Goal: Transaction & Acquisition: Purchase product/service

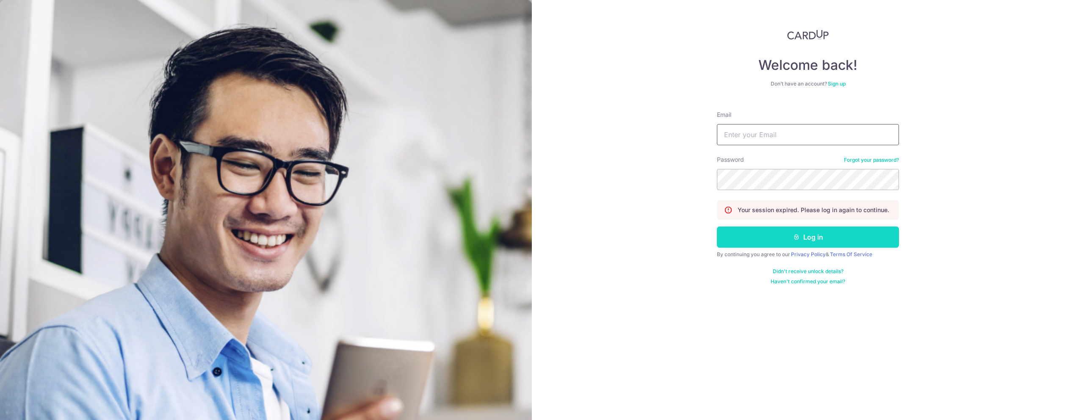
type input "[EMAIL_ADDRESS][DOMAIN_NAME]"
click at [790, 238] on button "Log in" at bounding box center [808, 237] width 182 height 21
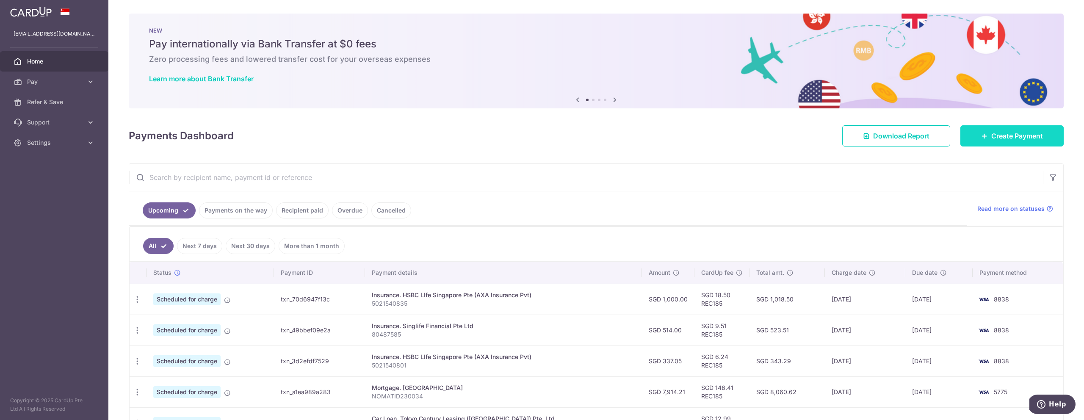
click at [1029, 133] on span "Create Payment" at bounding box center [1018, 136] width 52 height 10
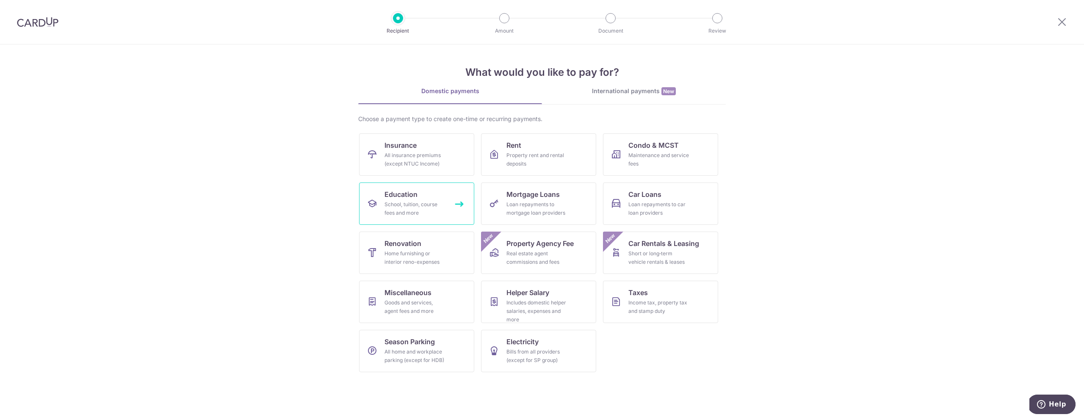
click at [419, 191] on link "Education School, tuition, course fees and more" at bounding box center [416, 204] width 115 height 42
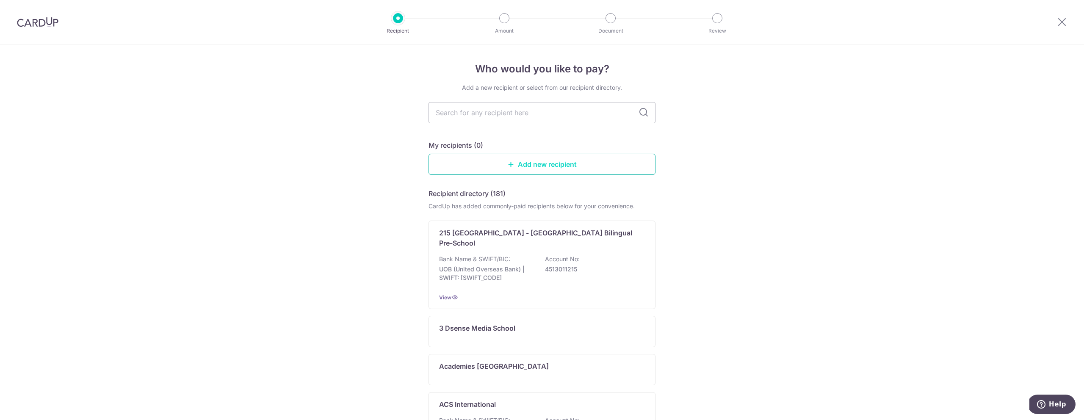
click at [534, 164] on link "Add new recipient" at bounding box center [542, 164] width 227 height 21
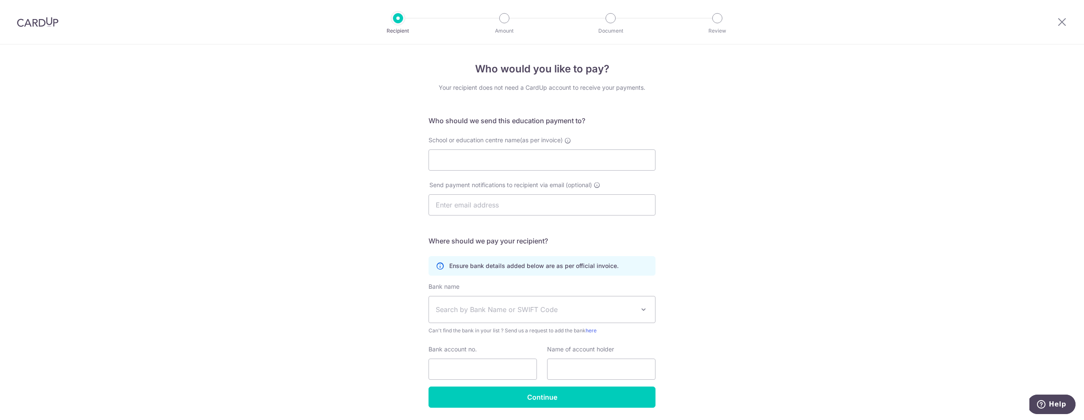
scroll to position [28, 0]
